Goal: Transaction & Acquisition: Purchase product/service

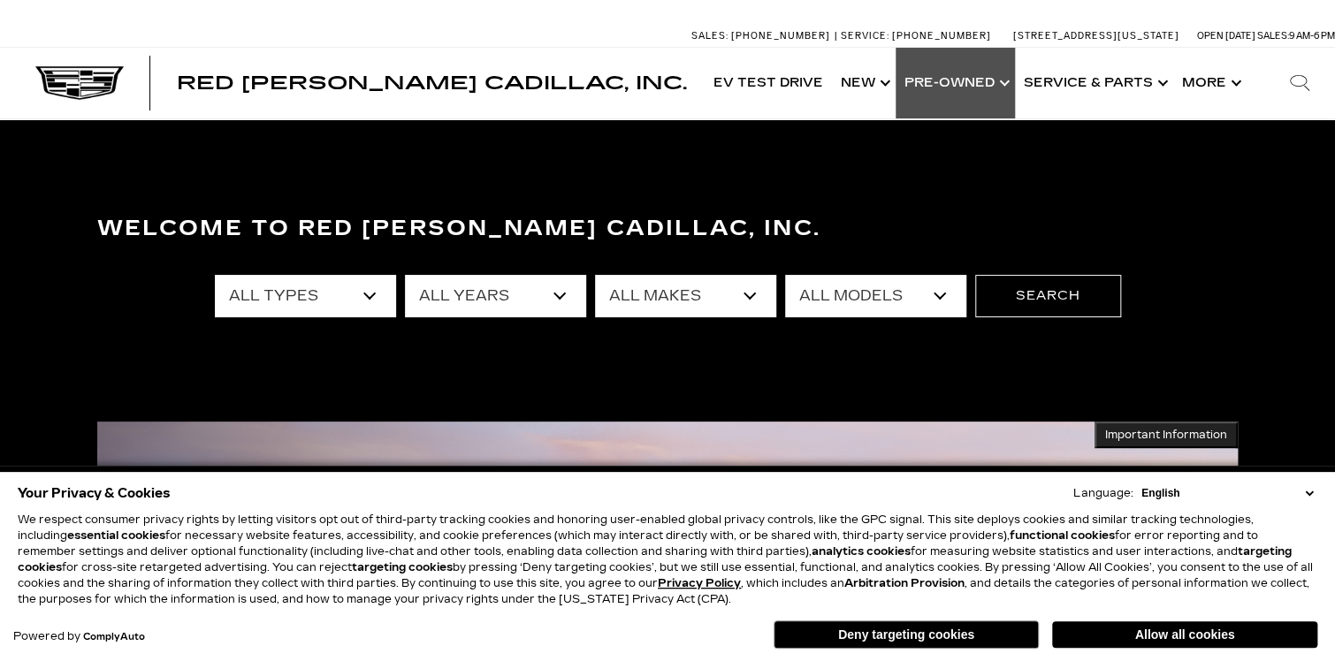
click at [980, 77] on link "Show Pre-Owned" at bounding box center [955, 83] width 119 height 71
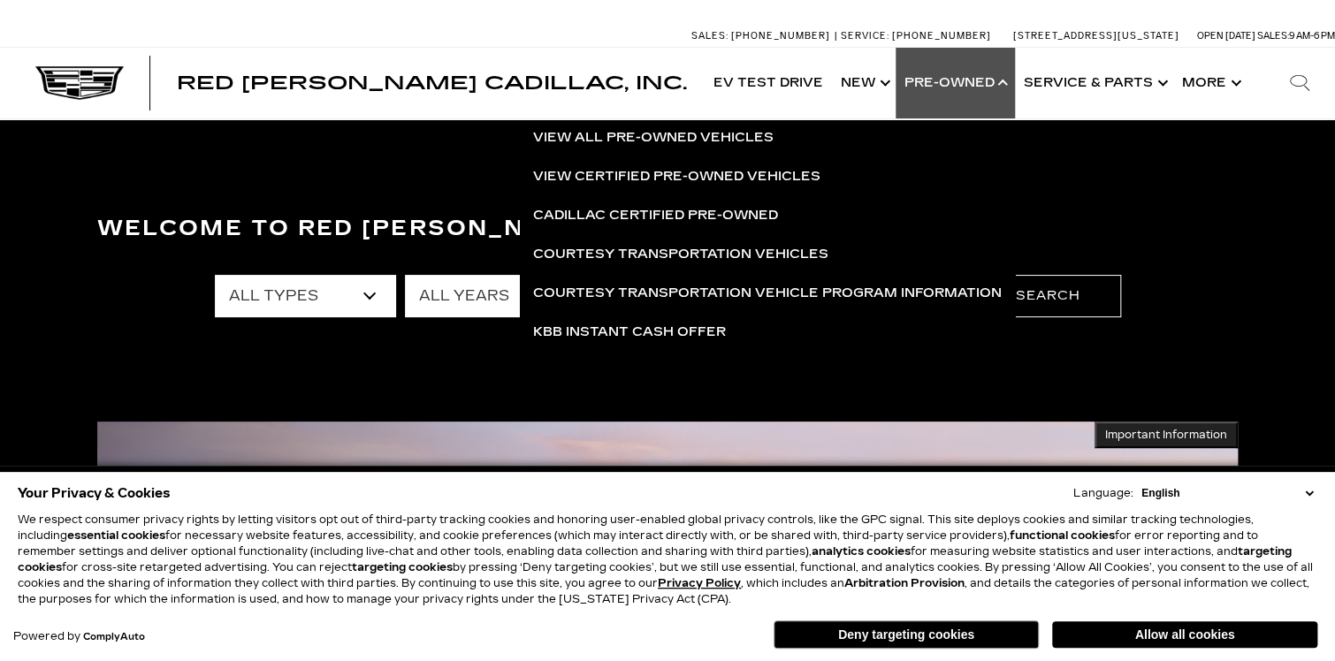
click at [980, 77] on link "Show Pre-Owned" at bounding box center [955, 83] width 119 height 71
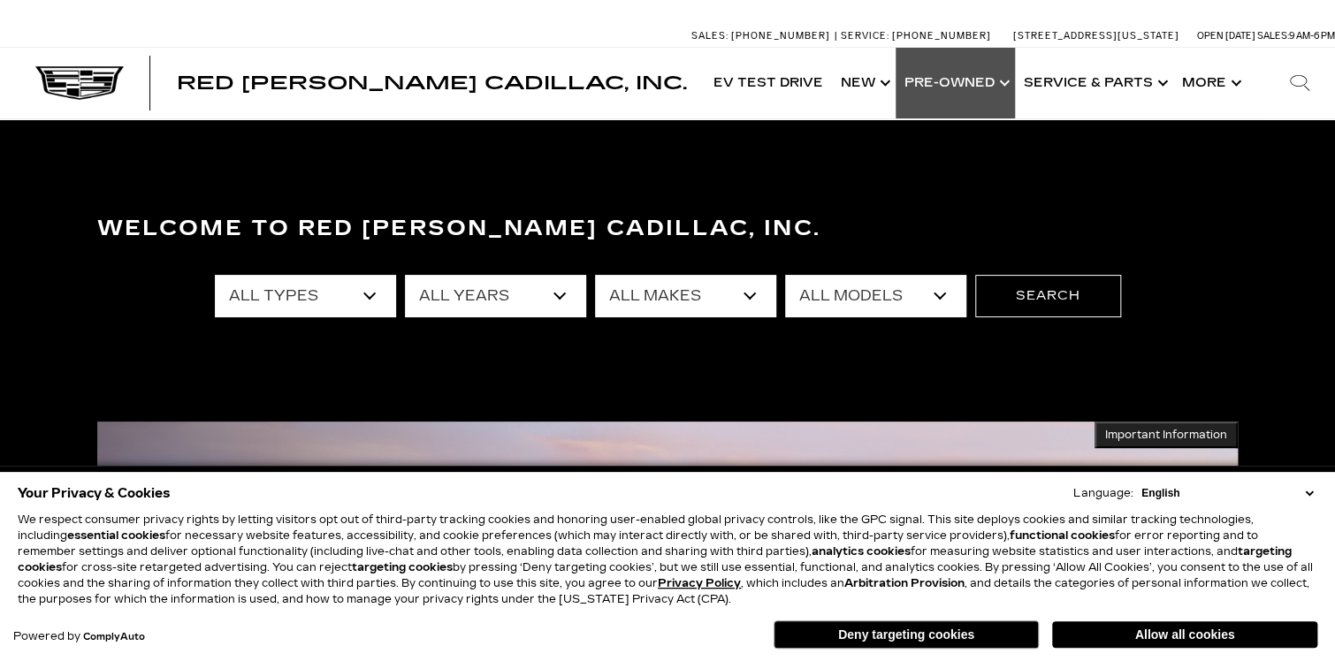
click at [980, 77] on link "Show Pre-Owned" at bounding box center [955, 83] width 119 height 71
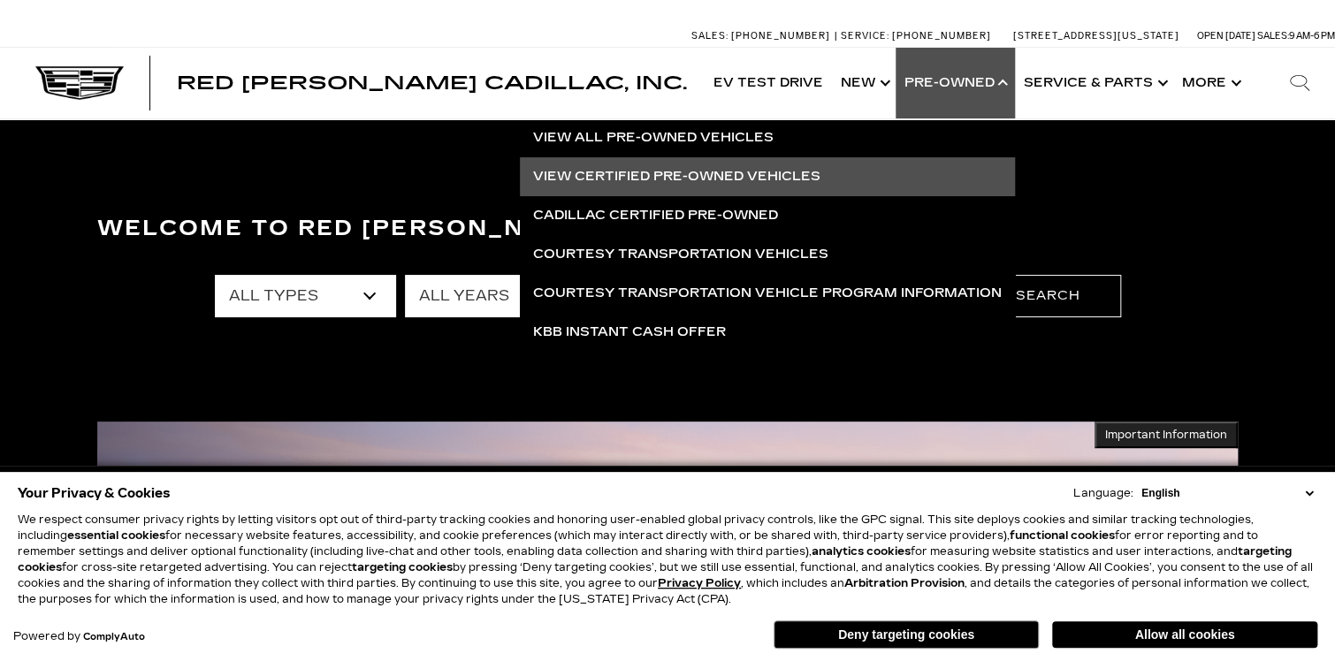
click at [687, 170] on link "View Certified Pre-Owned Vehicles" at bounding box center [767, 176] width 495 height 39
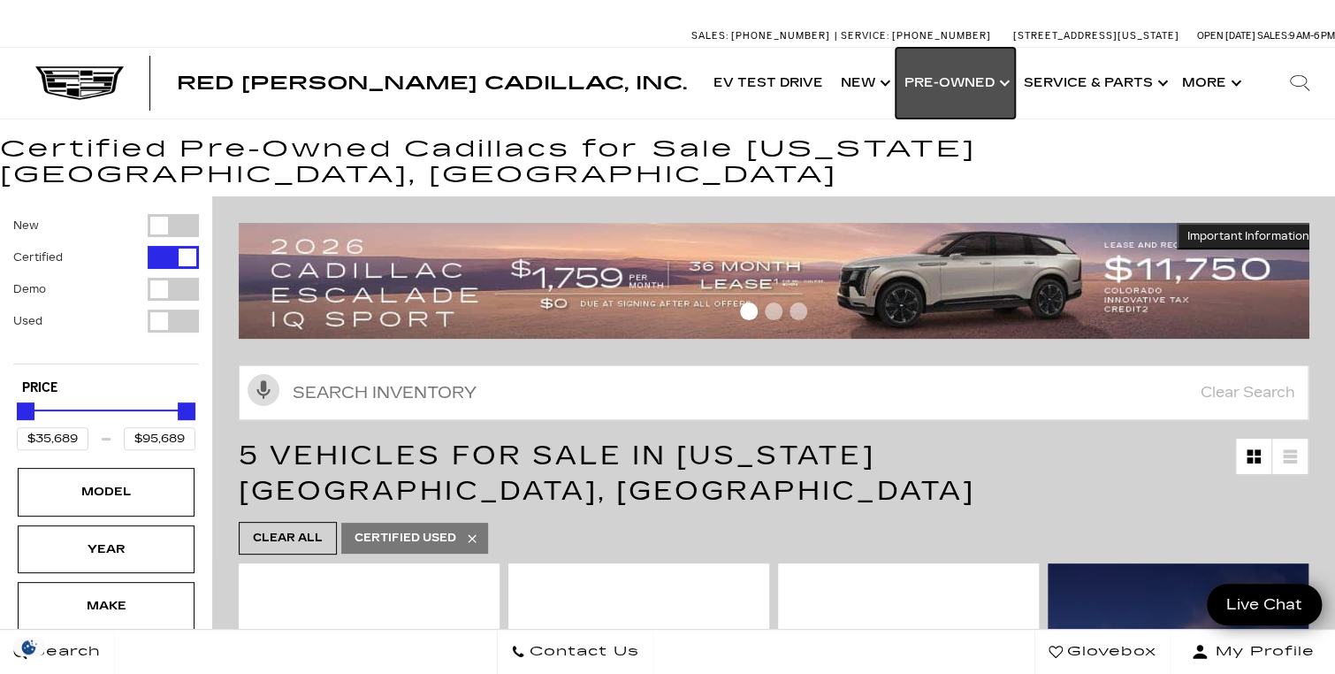
click at [998, 82] on link "Show Pre-Owned" at bounding box center [955, 83] width 119 height 71
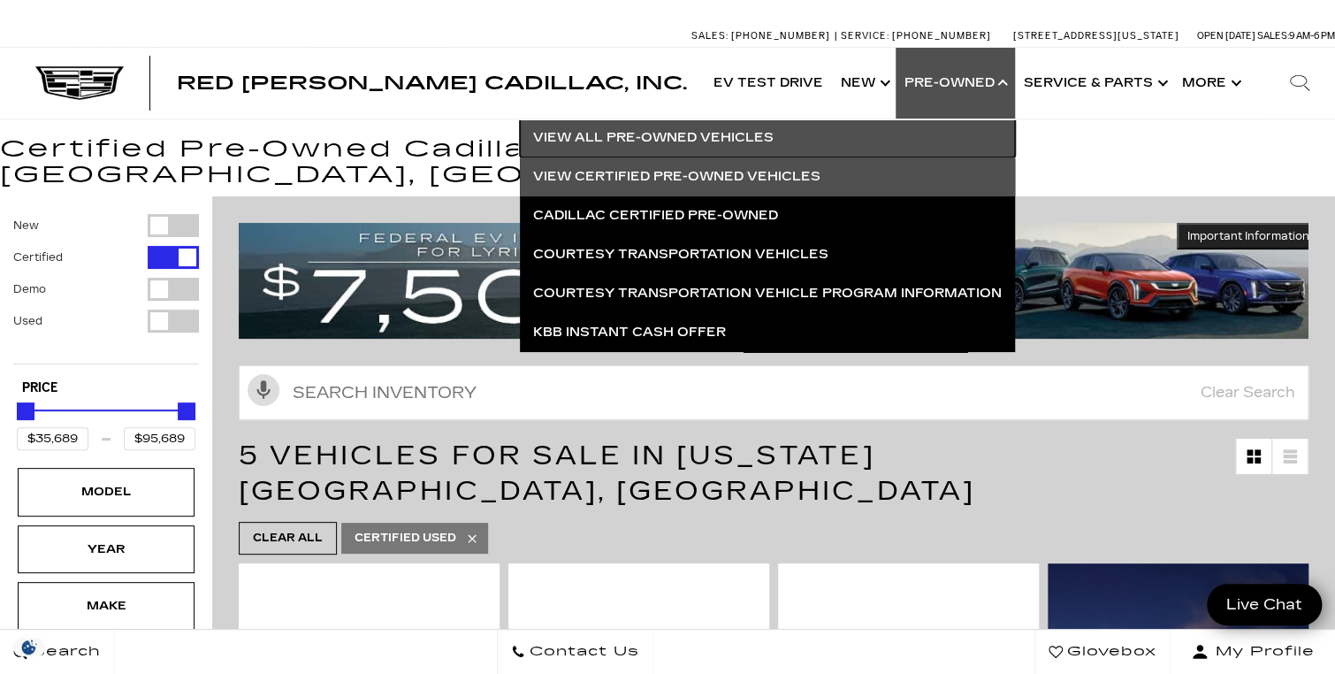
click at [729, 131] on link "View All Pre-Owned Vehicles" at bounding box center [767, 137] width 495 height 39
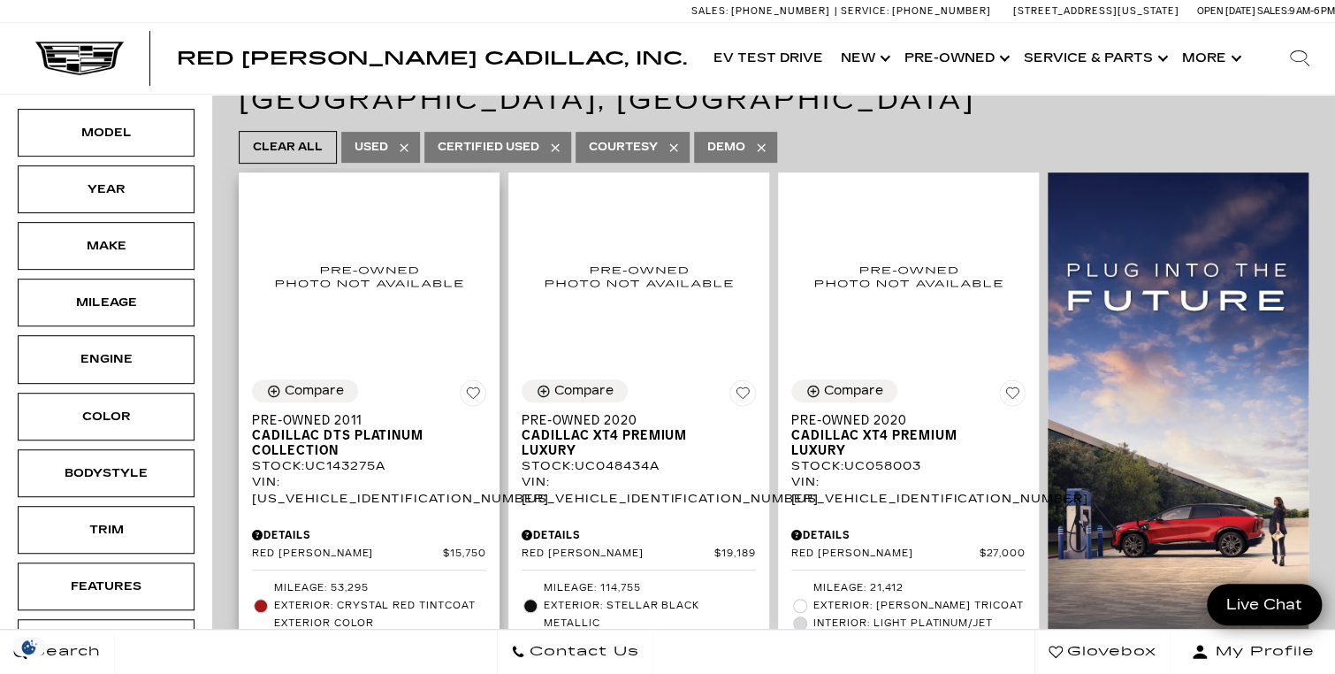
scroll to position [283, 0]
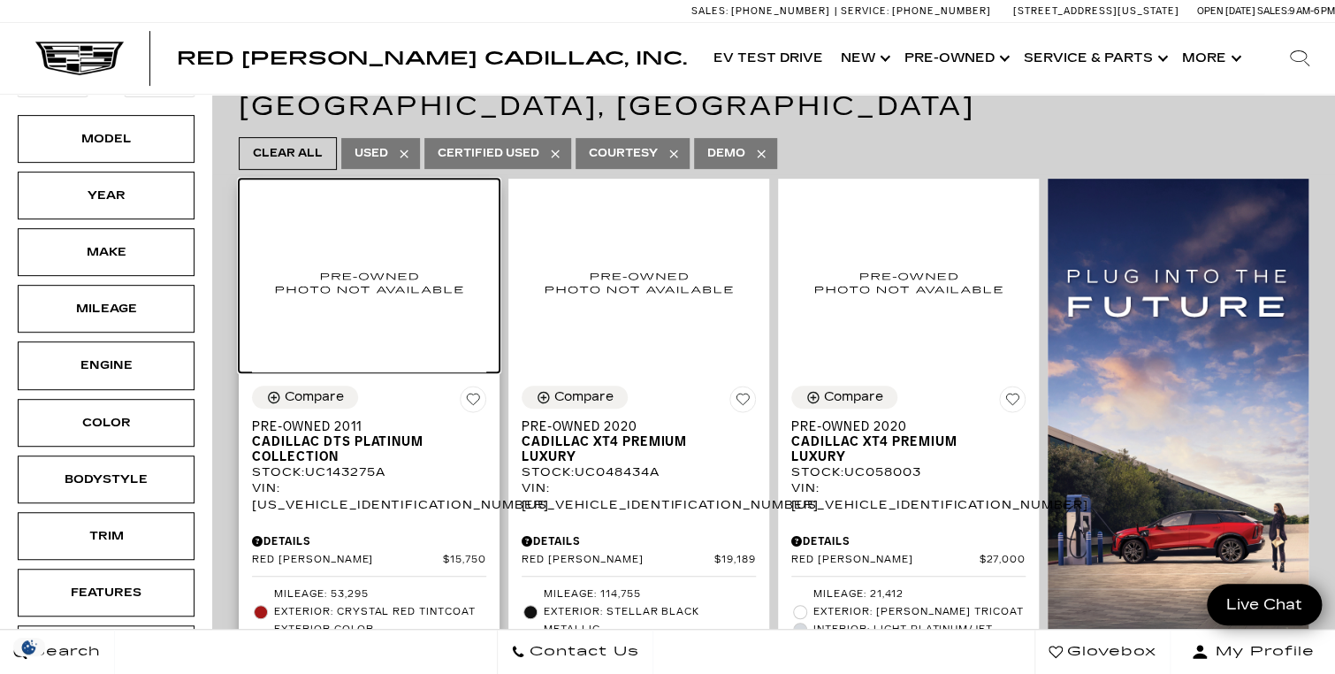
click at [395, 278] on img at bounding box center [369, 282] width 234 height 180
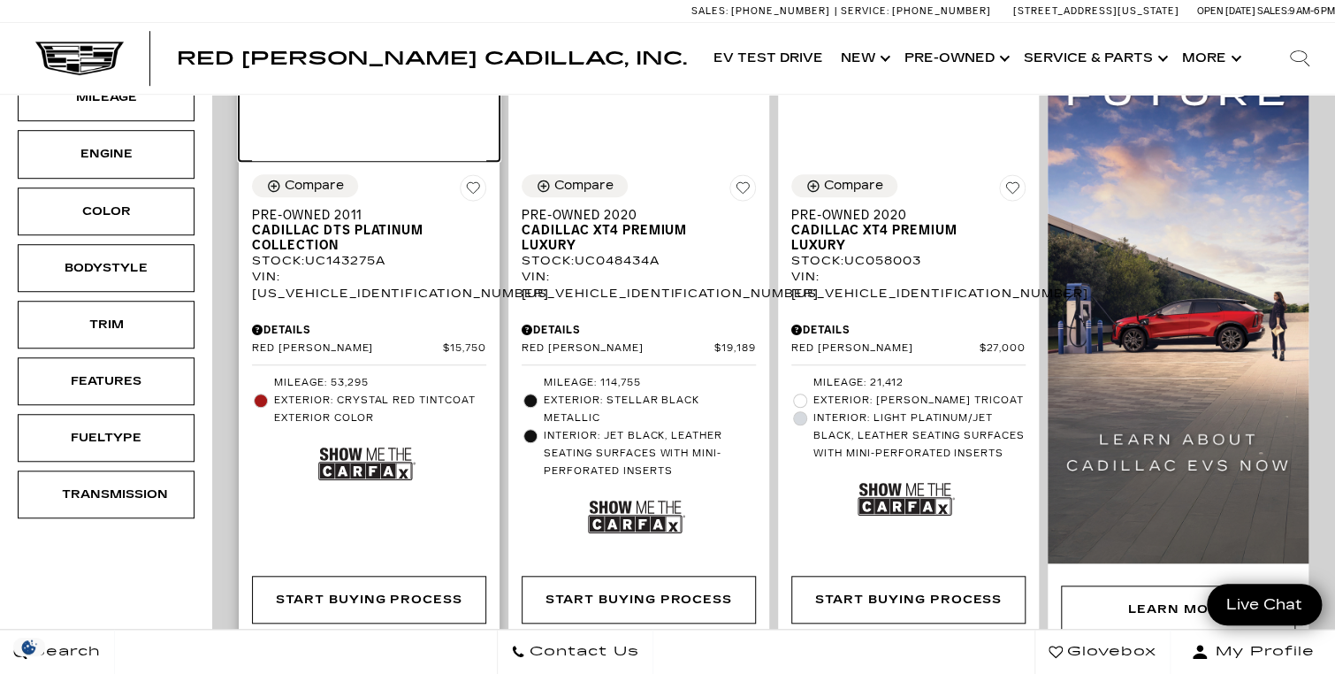
scroll to position [495, 0]
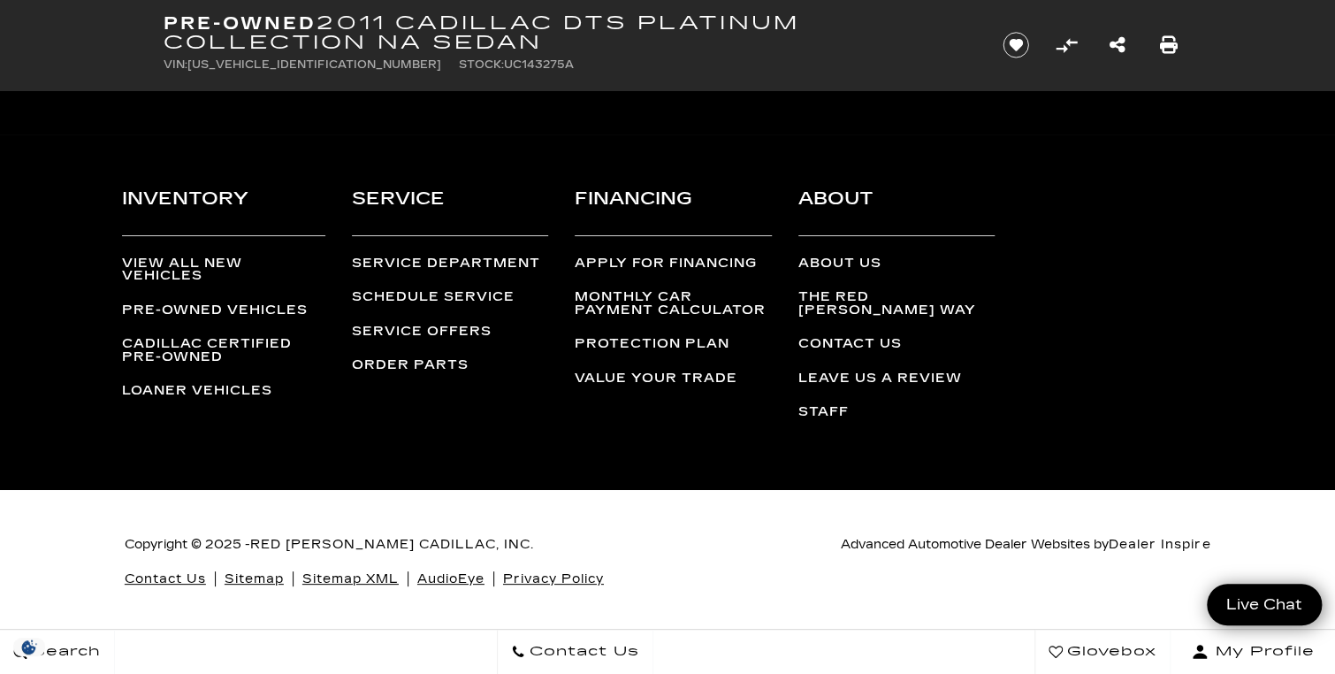
scroll to position [3374, 0]
